Goal: Information Seeking & Learning: Check status

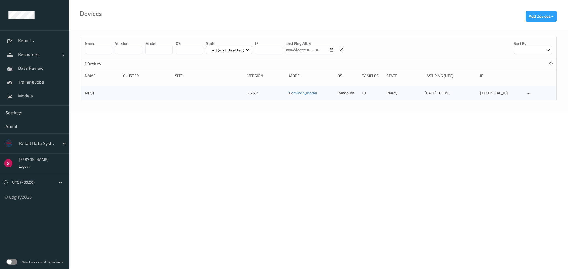
click at [53, 143] on div at bounding box center [37, 143] width 37 height 7
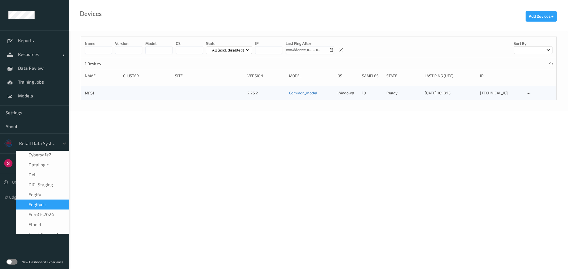
scroll to position [73, 0]
click at [45, 192] on div "edgify" at bounding box center [43, 195] width 46 height 6
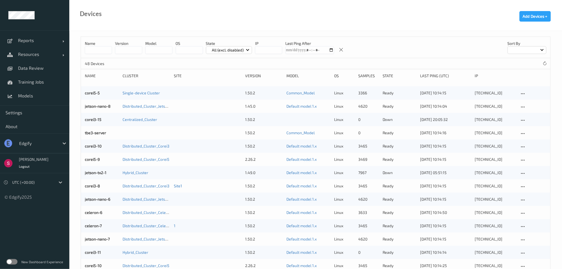
click at [16, 258] on div "New Dashboard Experience" at bounding box center [34, 262] width 69 height 14
click at [12, 263] on label at bounding box center [11, 262] width 11 height 6
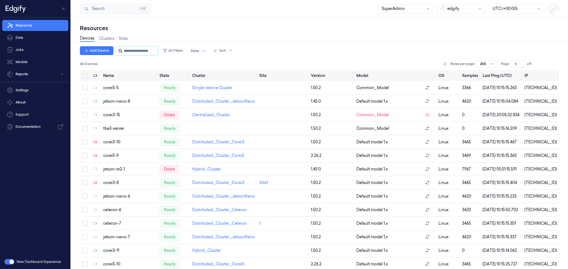
click at [141, 49] on input "string" at bounding box center [140, 51] width 33 height 9
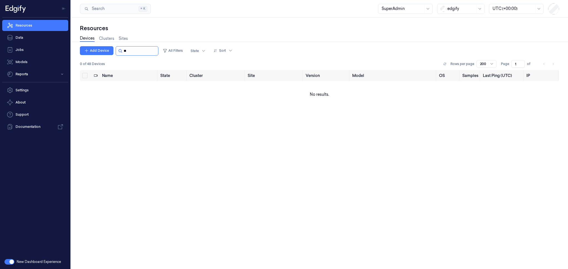
type input "*"
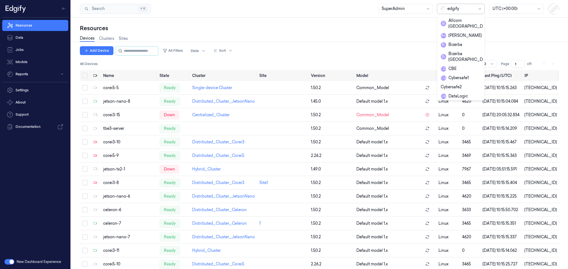
click at [469, 10] on div at bounding box center [461, 9] width 28 height 6
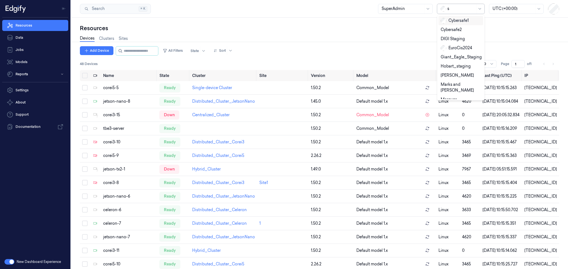
type input "sa"
click at [454, 46] on div "sandbox" at bounding box center [452, 48] width 24 height 6
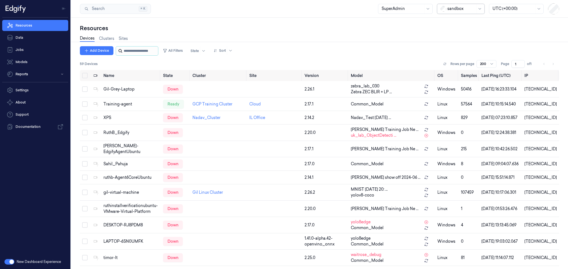
click at [136, 53] on input "string" at bounding box center [140, 51] width 33 height 9
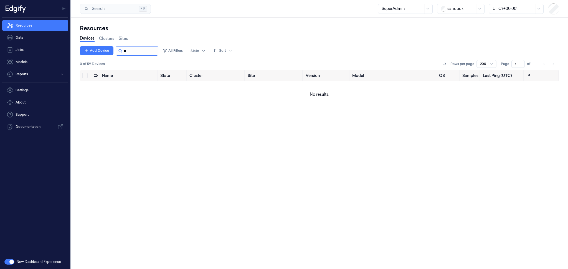
type input "*"
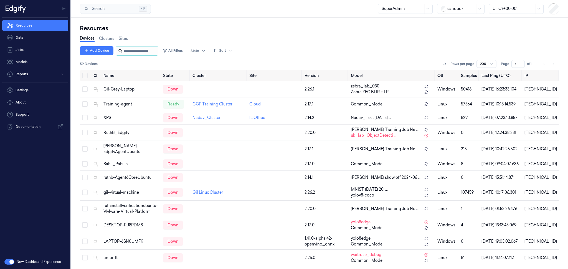
click at [131, 52] on input "string" at bounding box center [140, 51] width 33 height 9
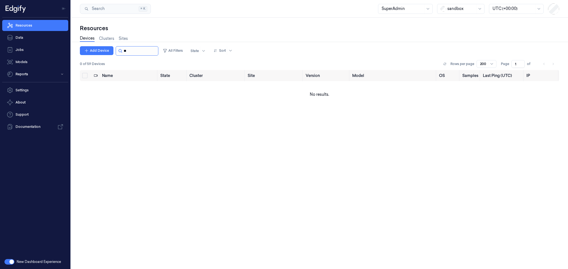
type input "*"
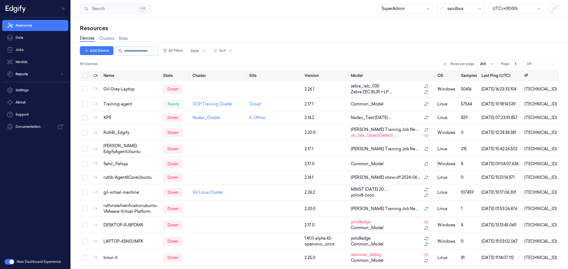
click at [454, 8] on div at bounding box center [461, 9] width 28 height 6
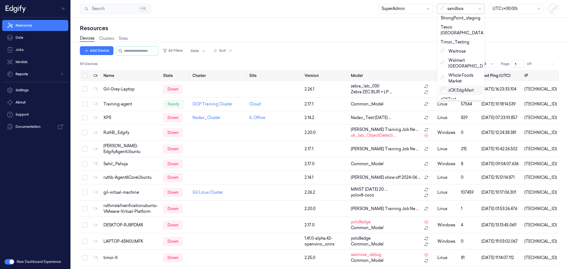
scroll to position [300, 0]
click at [454, 115] on div "Zebra" at bounding box center [449, 118] width 19 height 6
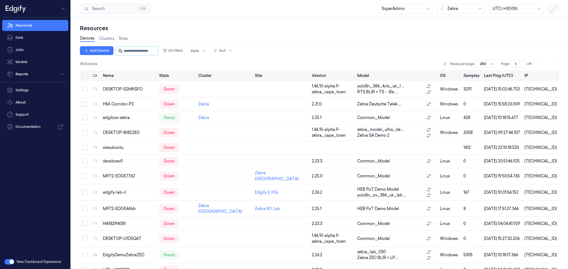
click at [145, 50] on input "string" at bounding box center [140, 51] width 33 height 9
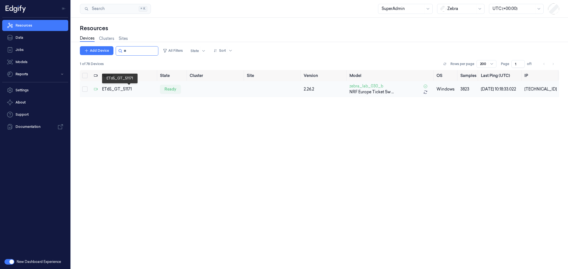
type input "**"
click at [129, 90] on div "ET65_GT_51171" at bounding box center [128, 89] width 53 height 6
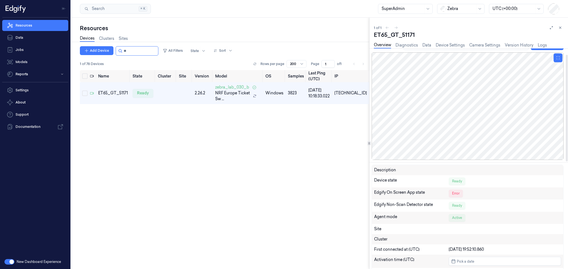
scroll to position [12, 0]
click at [469, 101] on div at bounding box center [467, 106] width 192 height 108
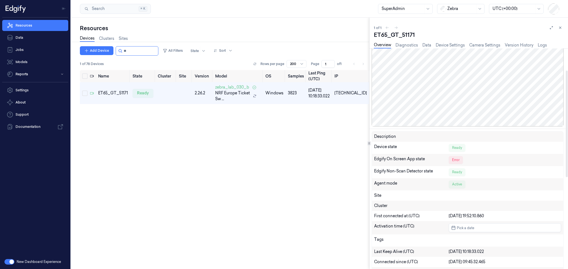
scroll to position [50, 0]
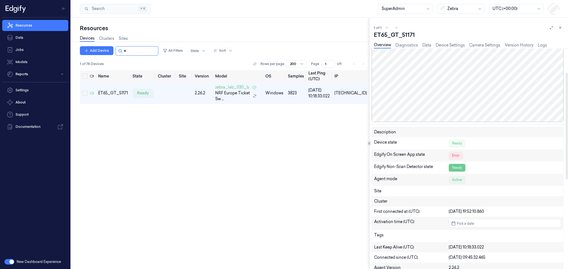
click at [458, 166] on div "Ready" at bounding box center [456, 168] width 17 height 8
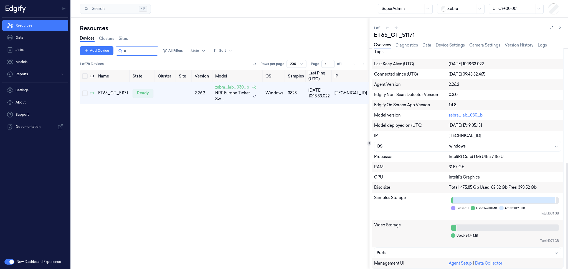
scroll to position [237, 0]
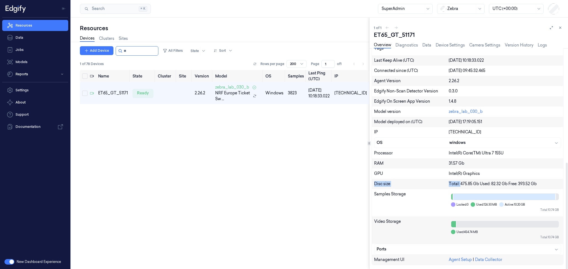
drag, startPoint x: 460, startPoint y: 182, endPoint x: 514, endPoint y: 177, distance: 55.1
click at [514, 177] on div "Description Device state Ready Edgify On Screen App state error Edgify Non-Scan…" at bounding box center [467, 103] width 192 height 326
click at [515, 178] on div "GPU Intel(R) Graphics" at bounding box center [467, 174] width 191 height 10
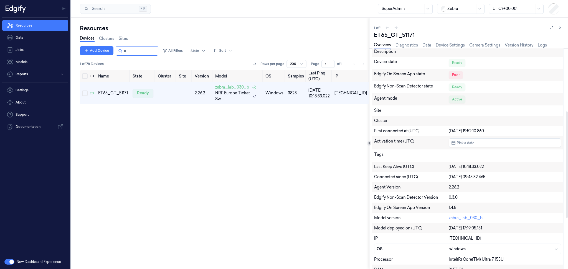
scroll to position [130, 0]
click at [412, 46] on link "Diagnostics" at bounding box center [406, 45] width 22 height 6
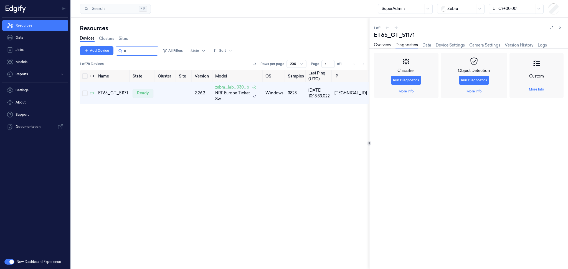
click at [382, 47] on link "Overview" at bounding box center [382, 45] width 17 height 6
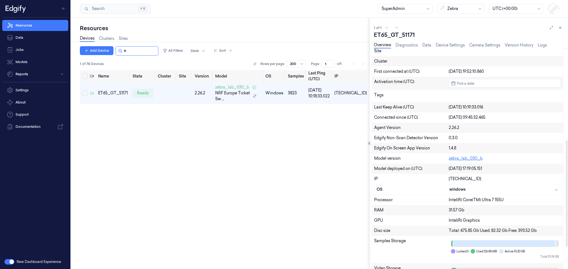
scroll to position [181, 0]
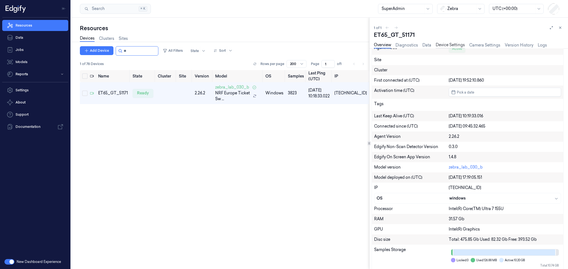
click at [453, 44] on link "Device Settings" at bounding box center [449, 45] width 29 height 6
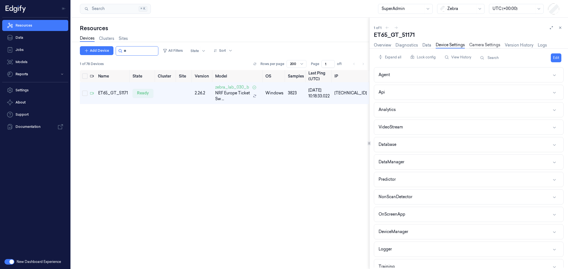
click at [482, 45] on link "Camera Settings" at bounding box center [484, 45] width 31 height 6
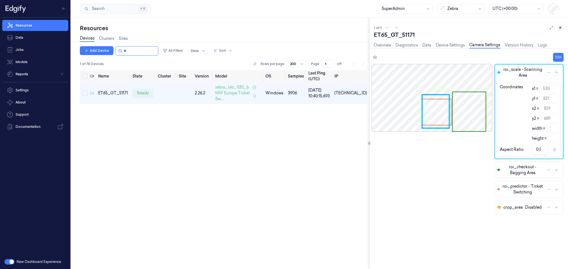
click at [560, 27] on icon at bounding box center [560, 28] width 2 height 2
